Goal: Information Seeking & Learning: Understand process/instructions

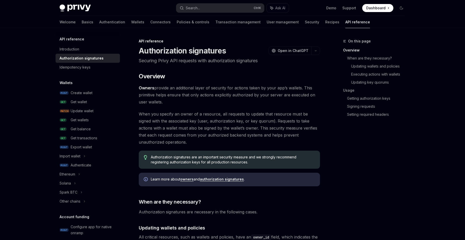
type textarea "*"
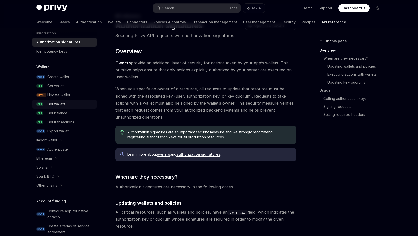
scroll to position [25, 0]
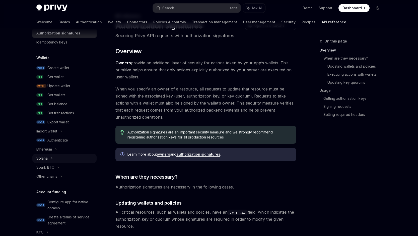
click at [53, 159] on div "Solana" at bounding box center [64, 158] width 64 height 9
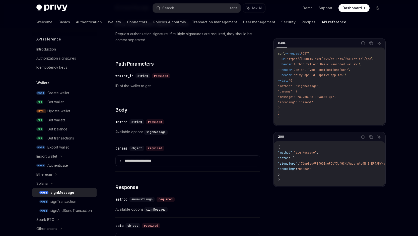
scroll to position [103, 0]
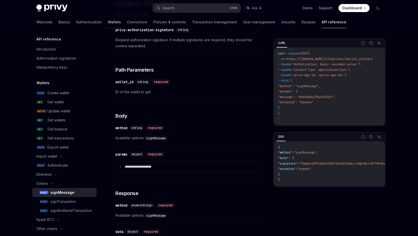
click at [108, 22] on link "Wallets" at bounding box center [114, 22] width 13 height 12
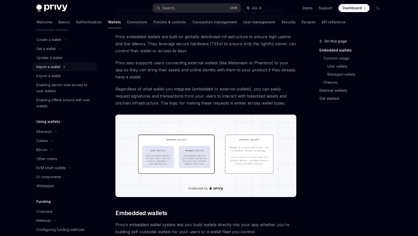
scroll to position [50, 0]
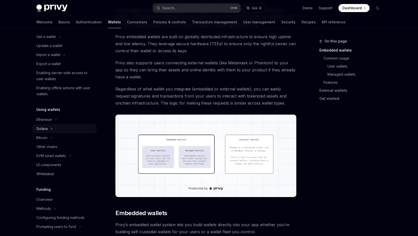
click at [51, 131] on icon at bounding box center [52, 129] width 2 height 6
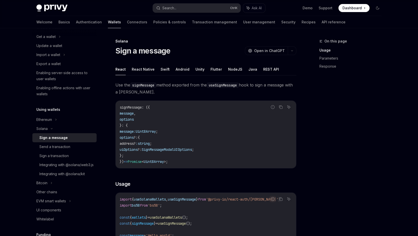
click at [63, 140] on div "Sign a message" at bounding box center [53, 138] width 28 height 6
click at [263, 67] on button "REST API" at bounding box center [271, 69] width 16 height 12
type textarea "*"
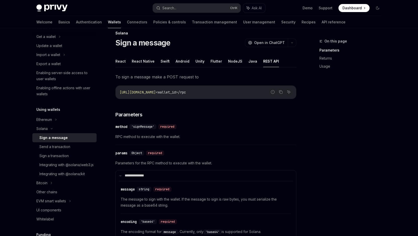
scroll to position [4, 0]
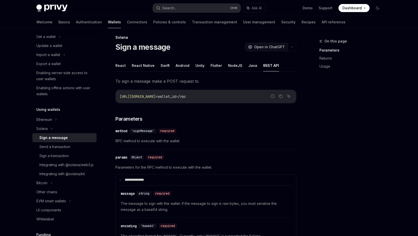
click at [264, 48] on span "Open in ChatGPT" at bounding box center [269, 46] width 31 height 5
